Goal: Transaction & Acquisition: Purchase product/service

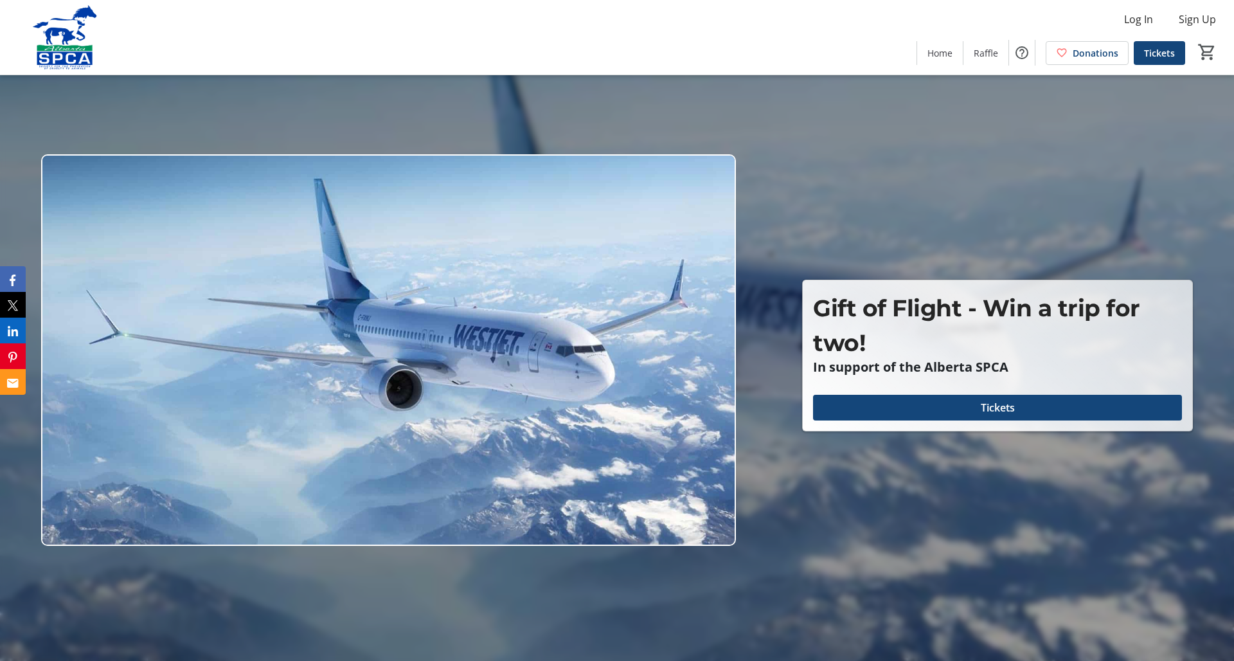
scroll to position [1, 0]
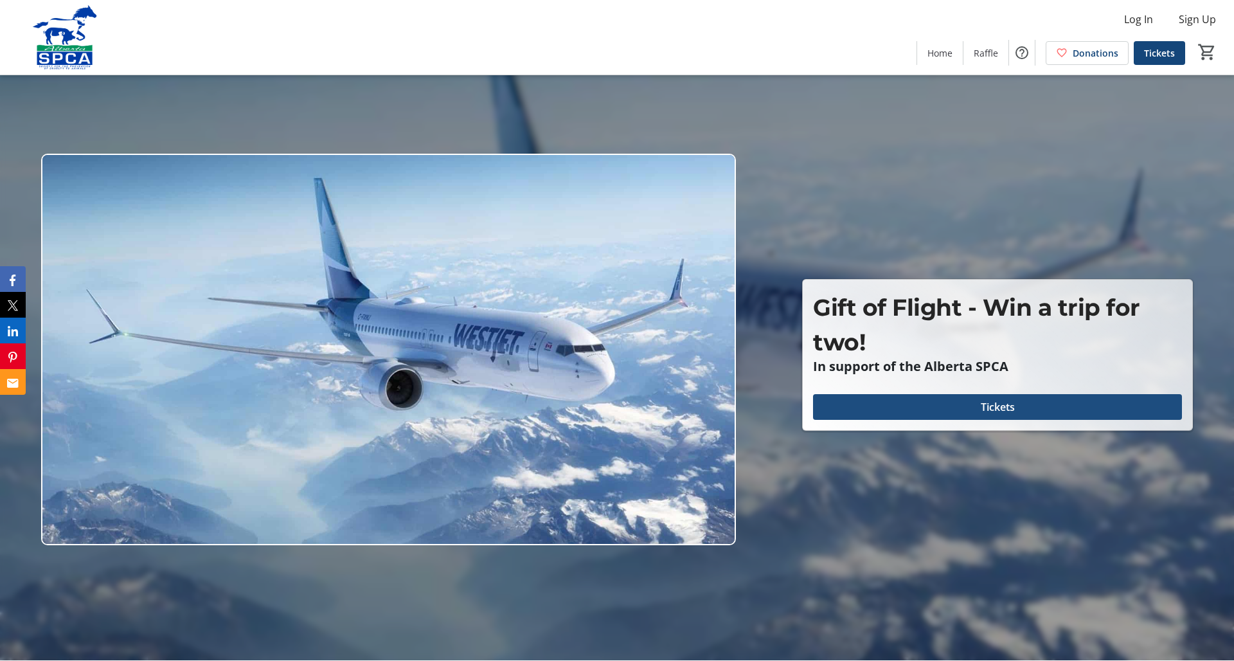
click at [822, 406] on span "Tickets" at bounding box center [998, 406] width 34 height 15
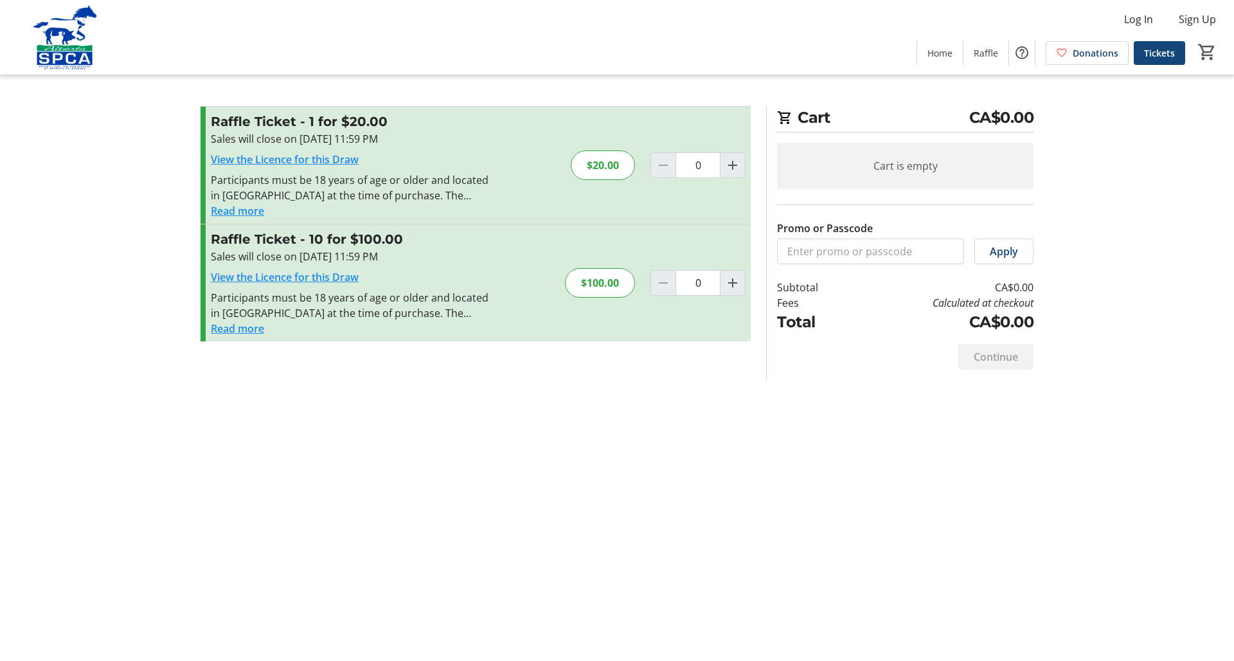
scroll to position [0, 1]
click at [736, 163] on mat-icon "Increment by one" at bounding box center [732, 164] width 15 height 15
type input "1"
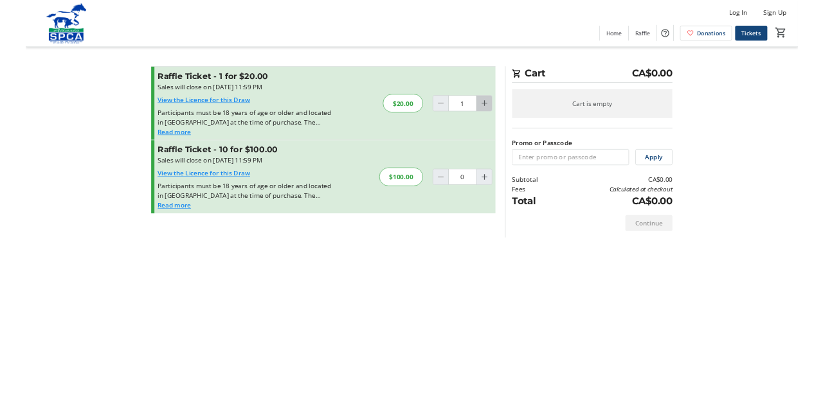
scroll to position [0, 0]
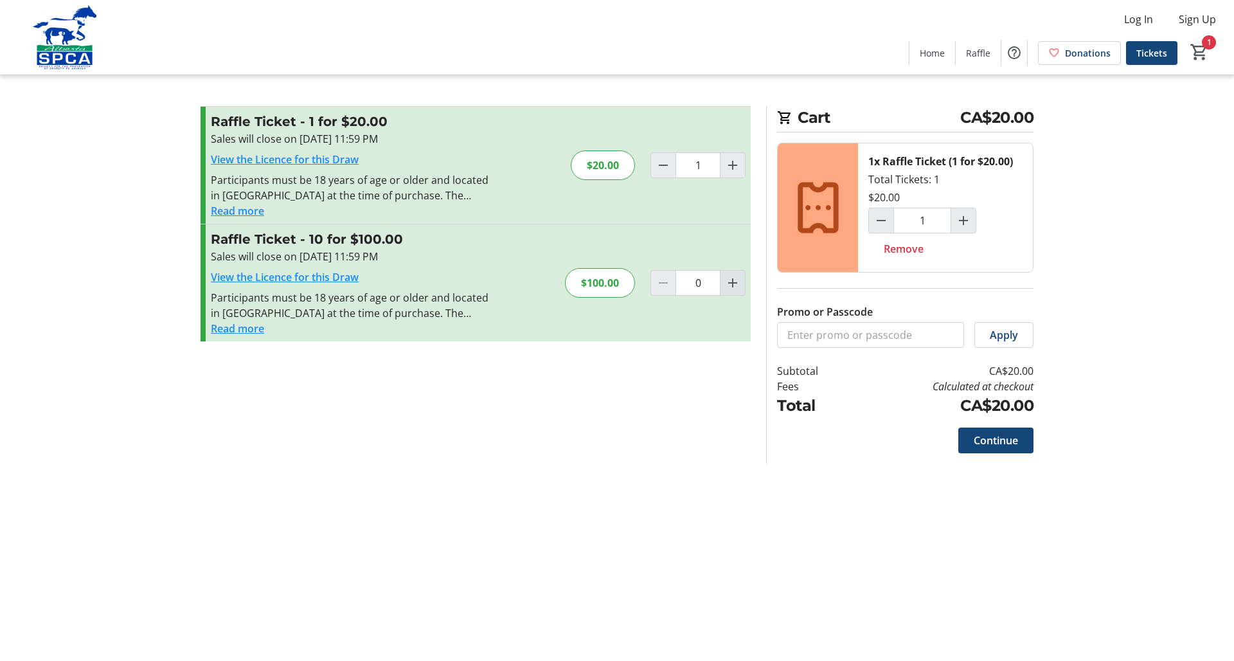
click at [735, 280] on mat-icon "Increment by one" at bounding box center [732, 282] width 15 height 15
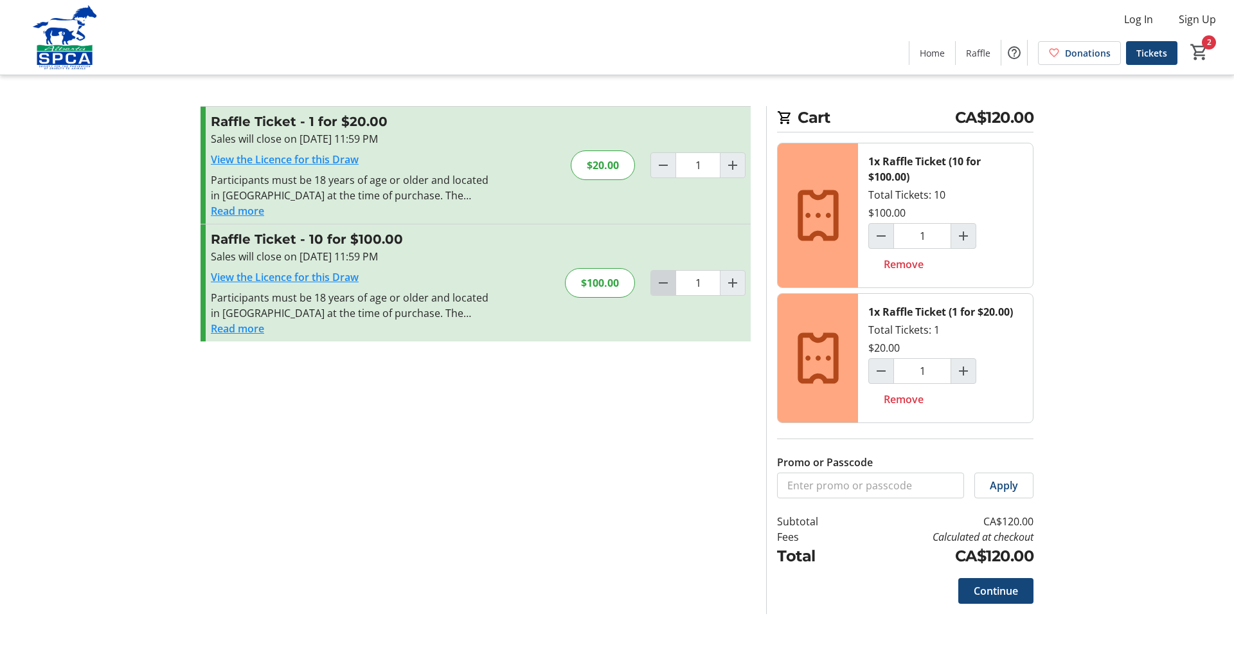
click at [665, 283] on mat-icon "Decrement by one" at bounding box center [663, 282] width 15 height 15
type input "0"
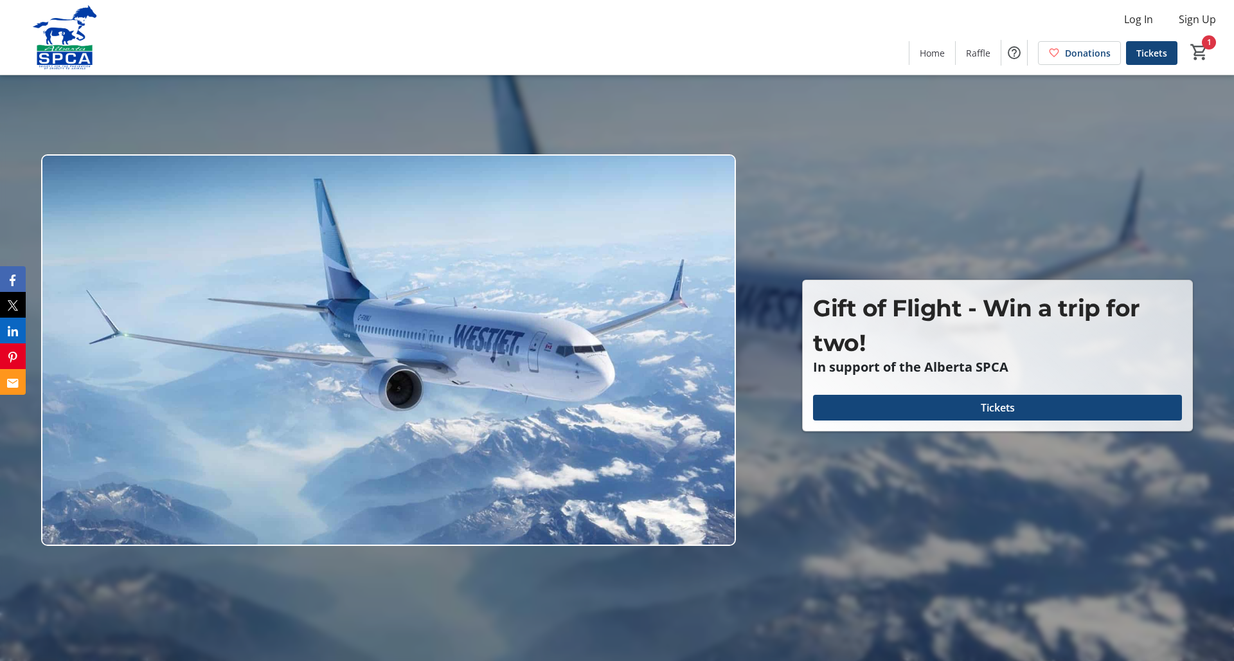
type input "1"
